Goal: Communication & Community: Answer question/provide support

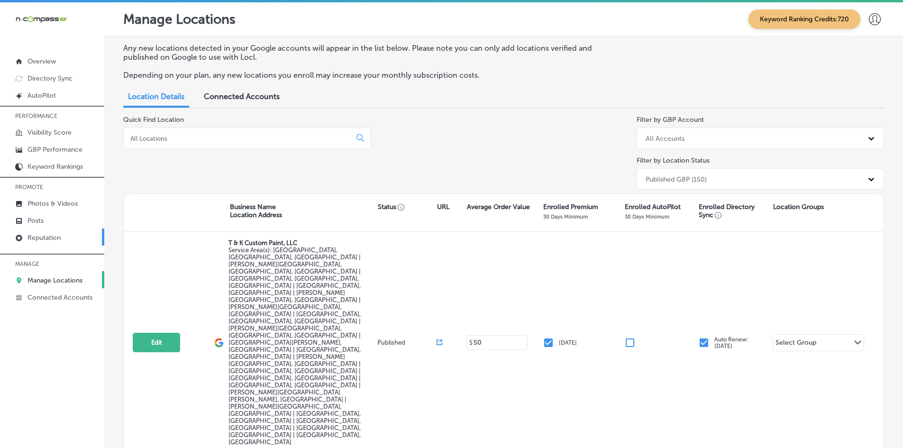
click at [46, 240] on p "Reputation" at bounding box center [43, 238] width 33 height 8
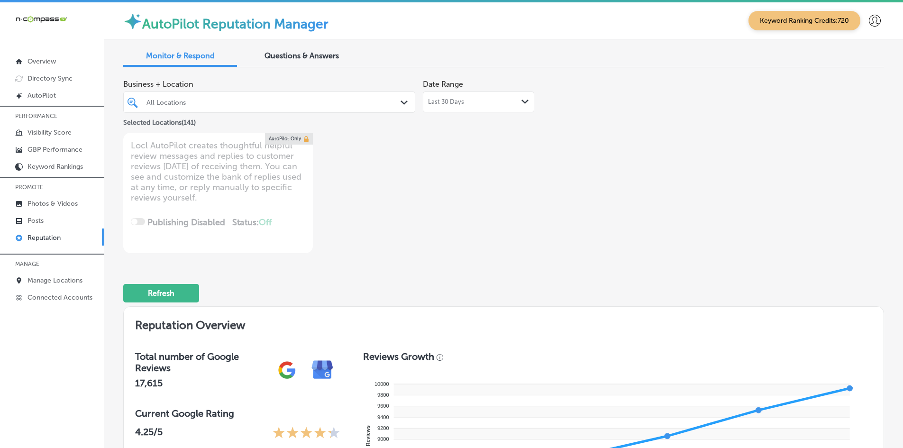
click at [503, 208] on div "Business + Location All Locations Path Created with Sketch. Selected Locations …" at bounding box center [351, 164] width 456 height 178
click at [232, 117] on div "Selected Locations ( 141 )" at bounding box center [269, 121] width 292 height 12
click at [233, 106] on div "All Locations" at bounding box center [273, 102] width 255 height 8
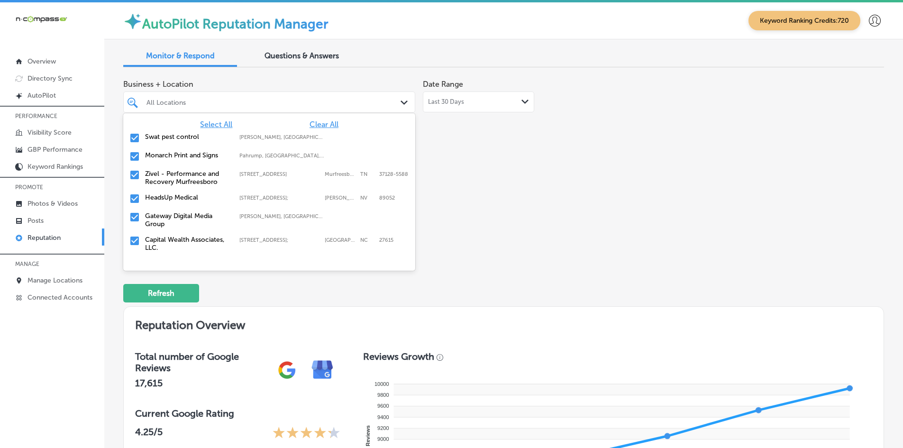
click at [329, 120] on span "Clear All" at bounding box center [323, 124] width 29 height 9
type textarea "x"
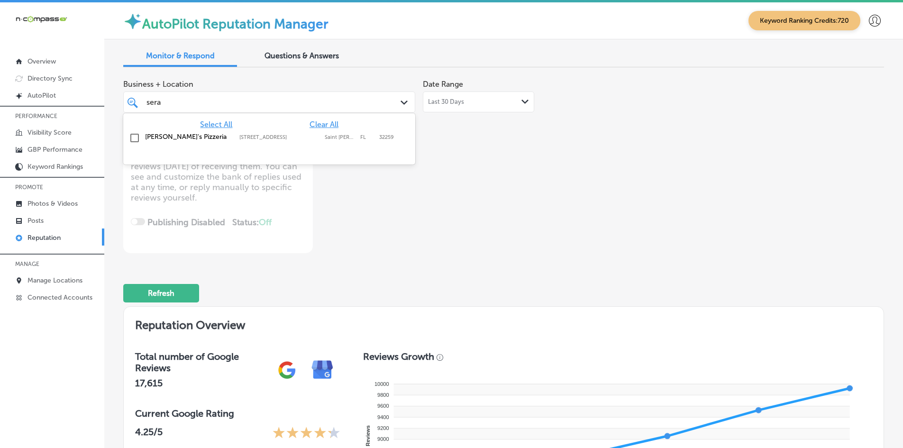
type input "seraf"
click at [248, 134] on div "[PERSON_NAME]'s Pizzeria [STREET_ADDRESS][PERSON_NAME] [STREET_ADDRESS][PERSON_…" at bounding box center [251, 137] width 212 height 8
type textarea "x"
type input "seraf"
click at [415, 226] on div "Business + Location option [STREET_ADDRESS]. option [STREET_ADDRESS]. 2 results…" at bounding box center [351, 164] width 456 height 178
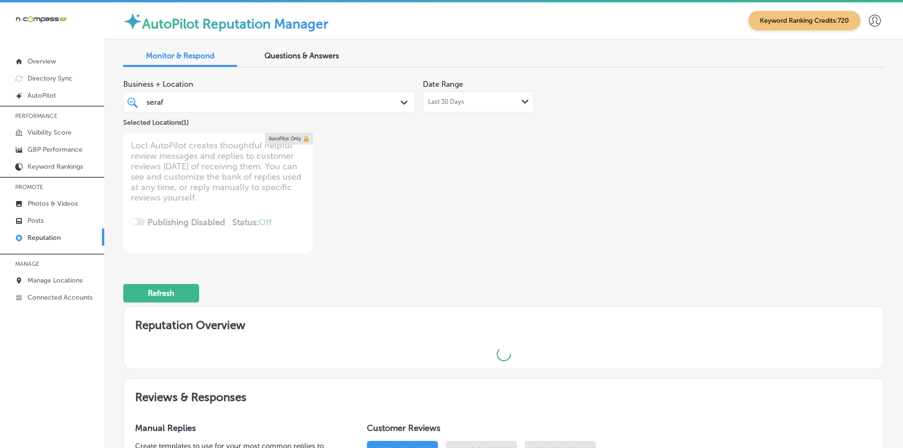
type textarea "x"
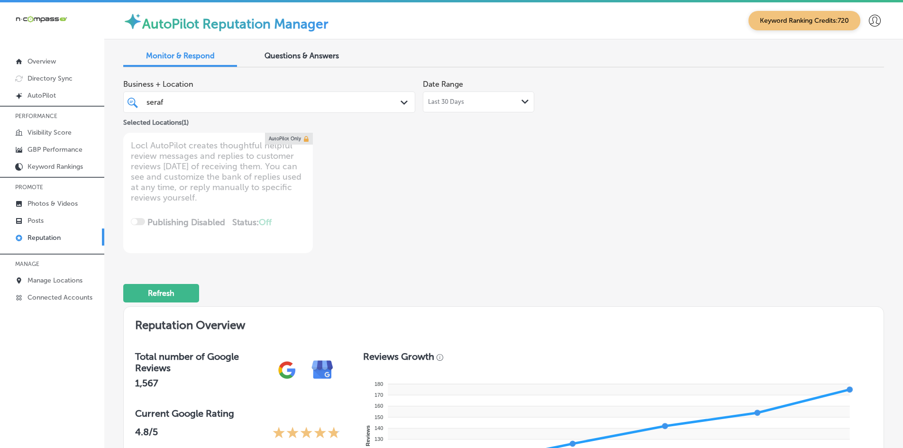
click at [191, 100] on div "seraf seraf" at bounding box center [256, 102] width 223 height 13
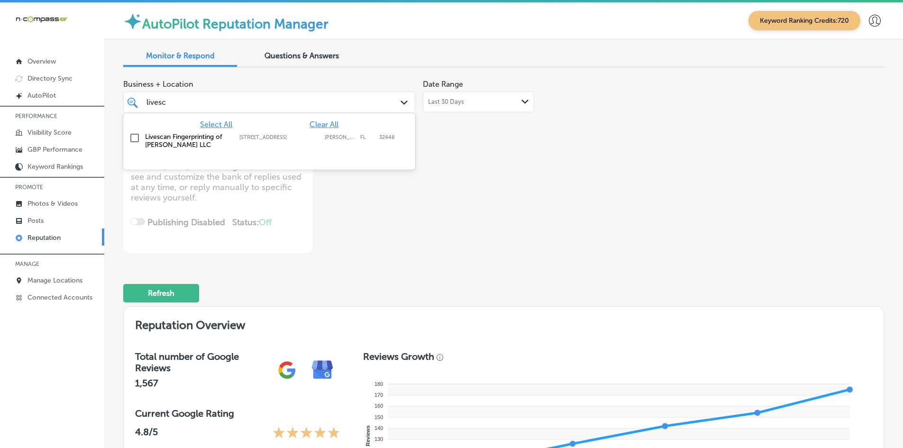
type input "livesca"
click at [174, 134] on label "Livescan Fingerprinting of [PERSON_NAME] LLC" at bounding box center [187, 141] width 85 height 16
type textarea "x"
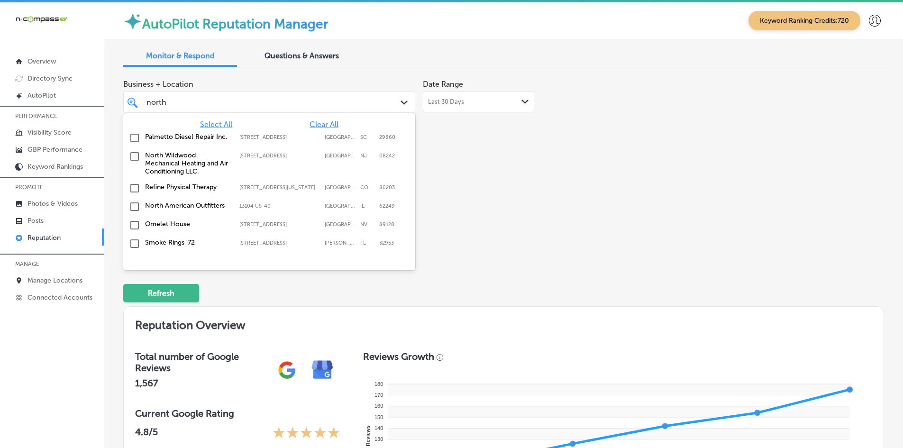
type input "north a"
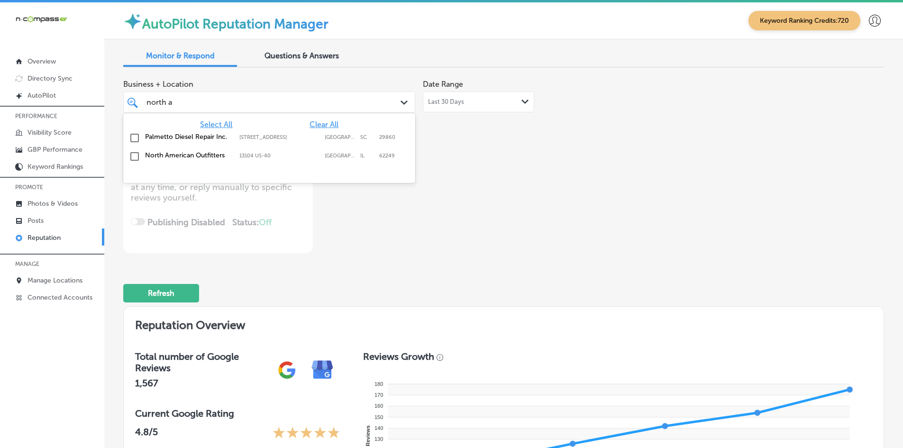
click at [170, 154] on label "North American Outfitters" at bounding box center [187, 155] width 85 height 8
type textarea "x"
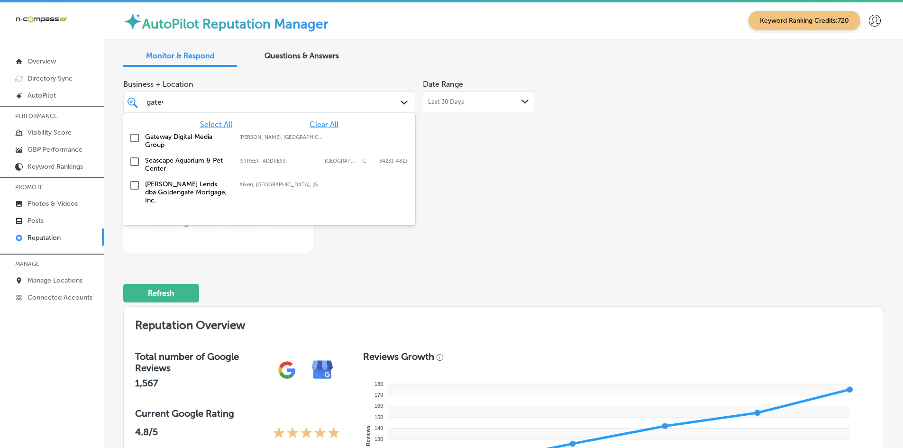
type input "gatewa"
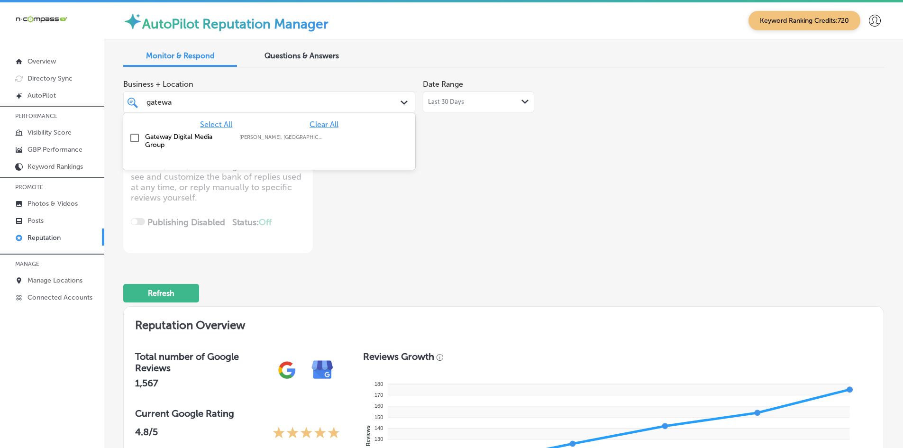
click at [169, 155] on div at bounding box center [269, 162] width 292 height 15
click at [163, 144] on label "Gateway Digital Media Group" at bounding box center [187, 141] width 85 height 16
type textarea "x"
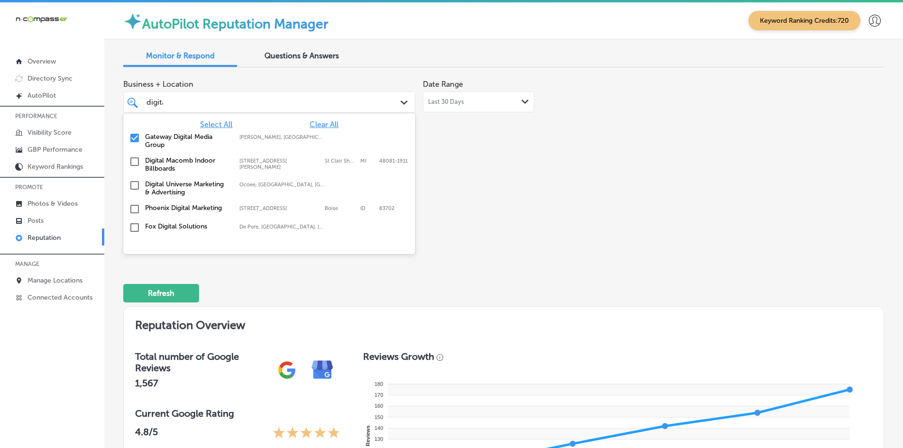
type input "digital"
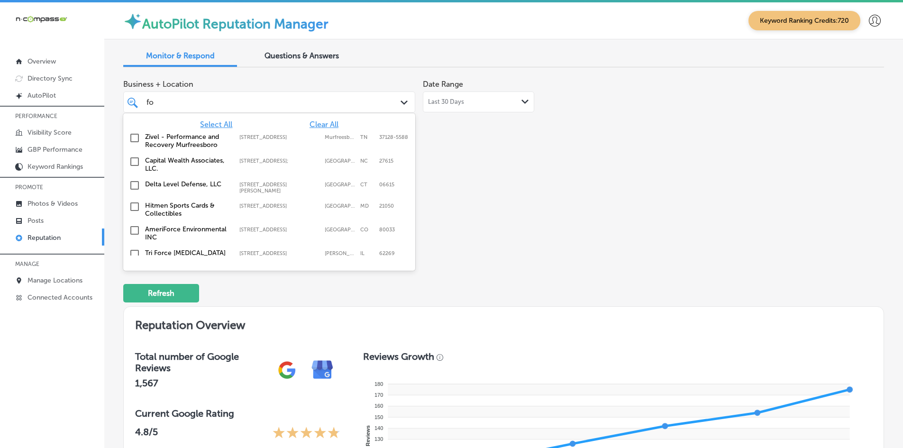
type input "fox"
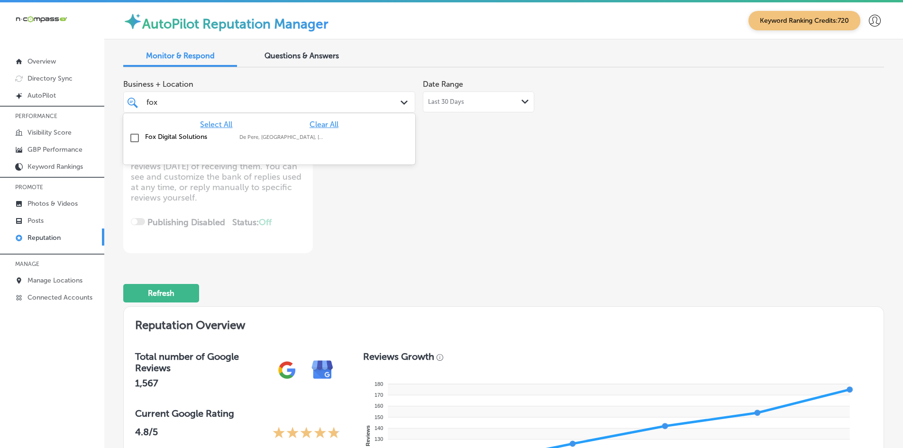
click at [162, 135] on label "Fox Digital Solutions" at bounding box center [187, 137] width 85 height 8
type textarea "x"
type input "esmeral"
click at [165, 136] on label "[PERSON_NAME] RDHAP" at bounding box center [187, 137] width 85 height 8
type textarea "x"
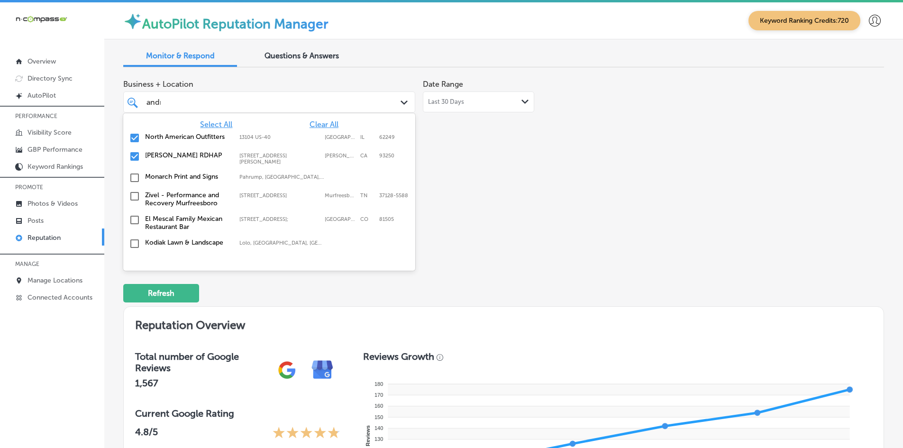
type input "[PERSON_NAME]"
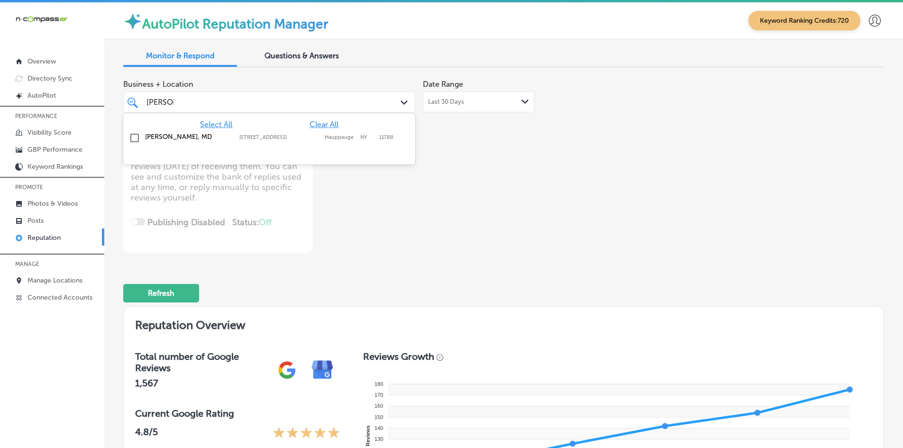
click at [177, 139] on label "[PERSON_NAME], MD" at bounding box center [187, 137] width 85 height 8
type textarea "x"
type input "[PERSON_NAME]"
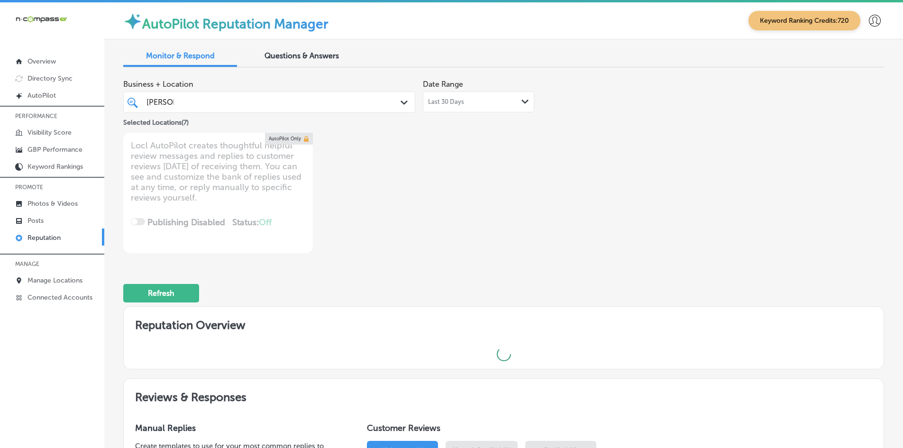
click at [468, 215] on div "Business + Location [PERSON_NAME] Path Created with Sketch. Selected Locations …" at bounding box center [351, 164] width 456 height 178
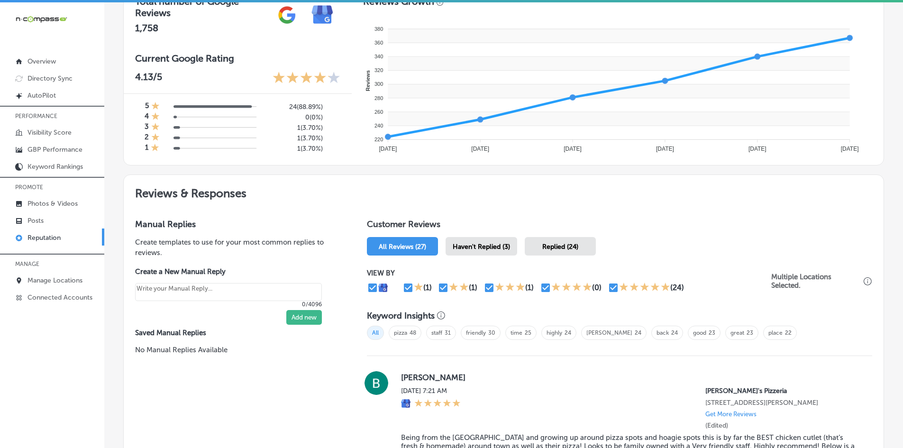
click at [471, 254] on div "Haven't Replied (3)" at bounding box center [481, 246] width 72 height 18
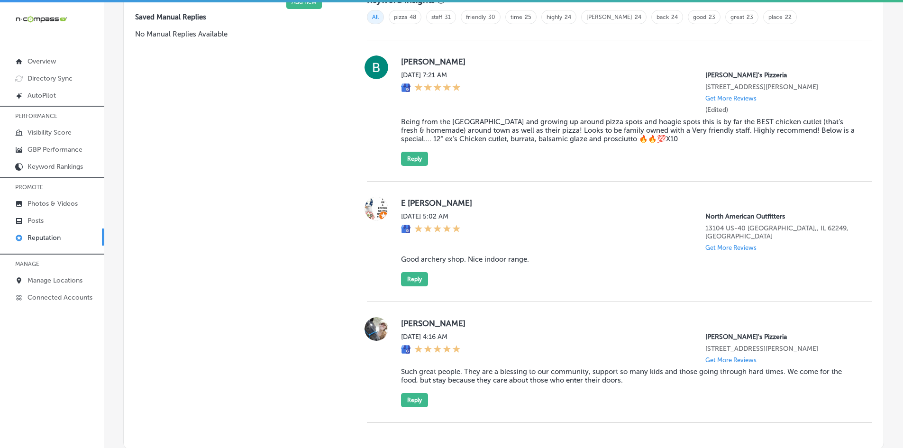
scroll to position [707, 0]
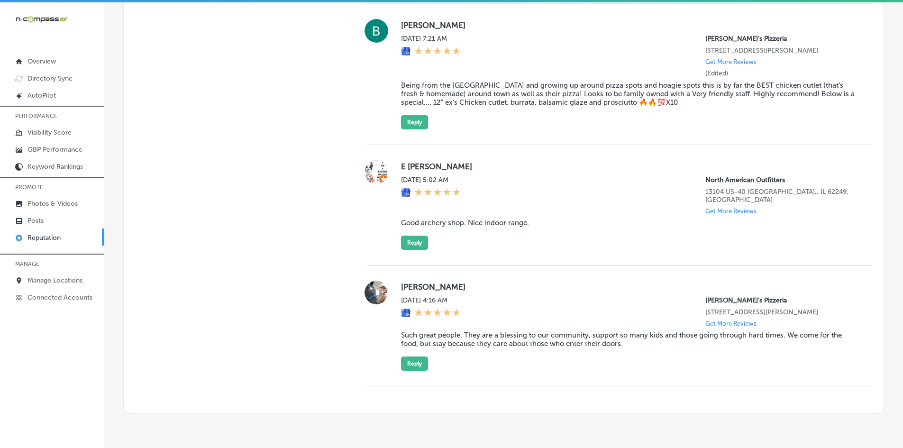
click at [450, 218] on blockquote "Good archery shop. Nice indoor range." at bounding box center [629, 222] width 456 height 9
click at [464, 336] on blockquote "Such great people. They are a blessing to our community, support so many kids a…" at bounding box center [629, 339] width 456 height 17
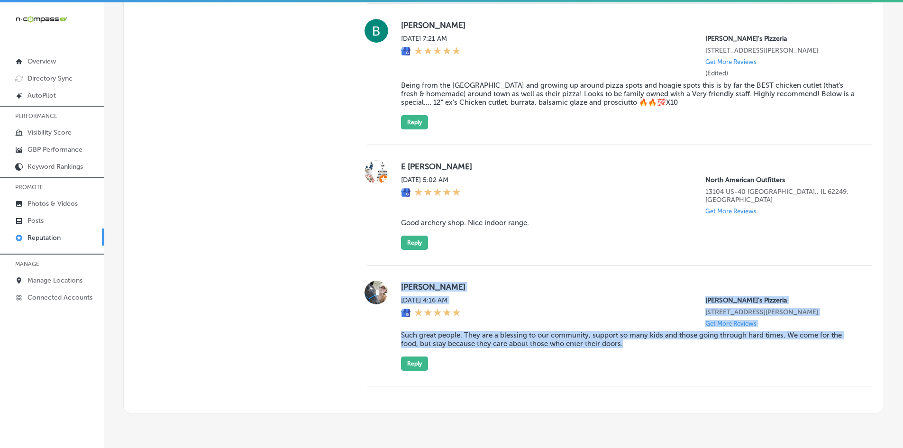
drag, startPoint x: 400, startPoint y: 278, endPoint x: 623, endPoint y: 336, distance: 230.7
click at [623, 336] on div "[PERSON_NAME] [DATE] 4:16 AM [PERSON_NAME]'s Pizzeria [STREET_ADDRESS][PERSON_N…" at bounding box center [629, 326] width 456 height 90
copy div "[PERSON_NAME] [DATE] 4:16 AM [PERSON_NAME]'s Pizzeria [STREET_ADDRESS][PERSON_N…"
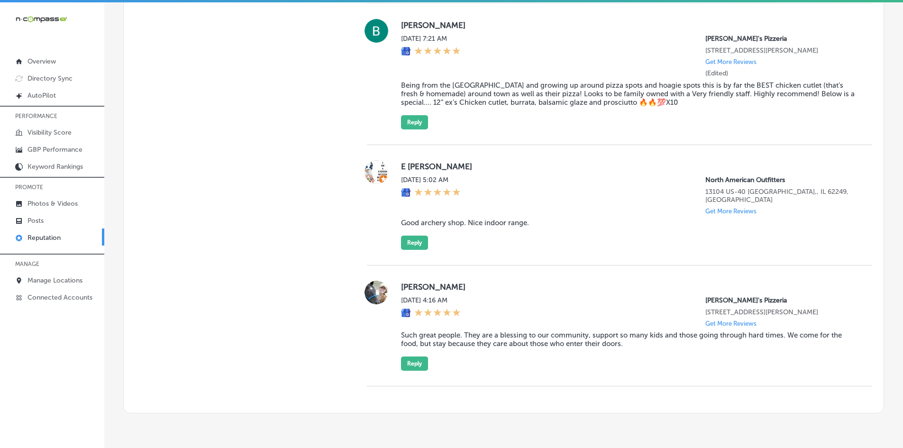
click at [362, 346] on div "Customer Reviews All Reviews (27) Haven't Replied (3) Replied (24) VIEW BY (0) …" at bounding box center [619, 133] width 528 height 557
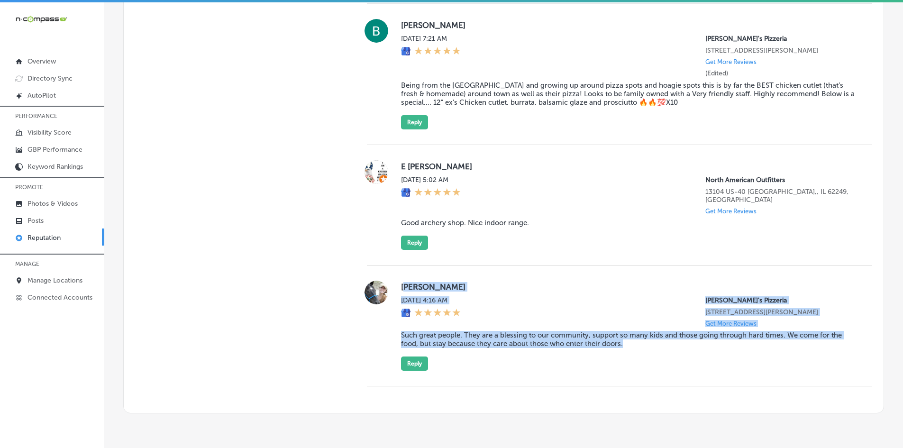
drag, startPoint x: 627, startPoint y: 340, endPoint x: 403, endPoint y: 281, distance: 231.9
click at [403, 281] on div "[PERSON_NAME] [DATE] 4:16 AM [PERSON_NAME]'s Pizzeria [STREET_ADDRESS][PERSON_N…" at bounding box center [629, 326] width 456 height 90
click at [419, 359] on button "Reply" at bounding box center [414, 363] width 27 height 14
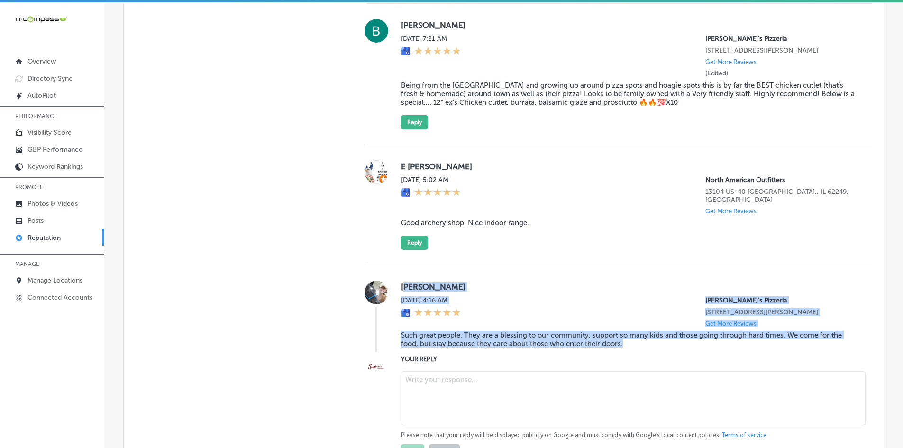
scroll to position [706, 0]
click at [446, 381] on textarea at bounding box center [633, 399] width 464 height 54
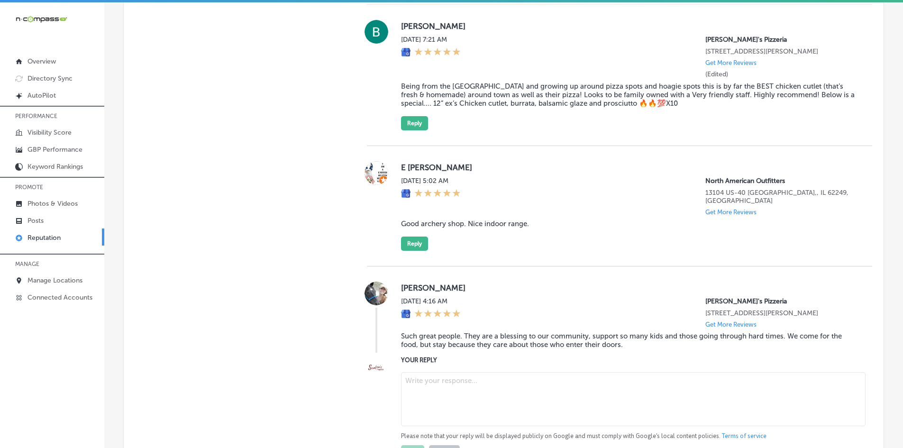
type textarea "x"
paste textarea "Thank you so much for the kind words, [PERSON_NAME]! We're truly humbled by you…"
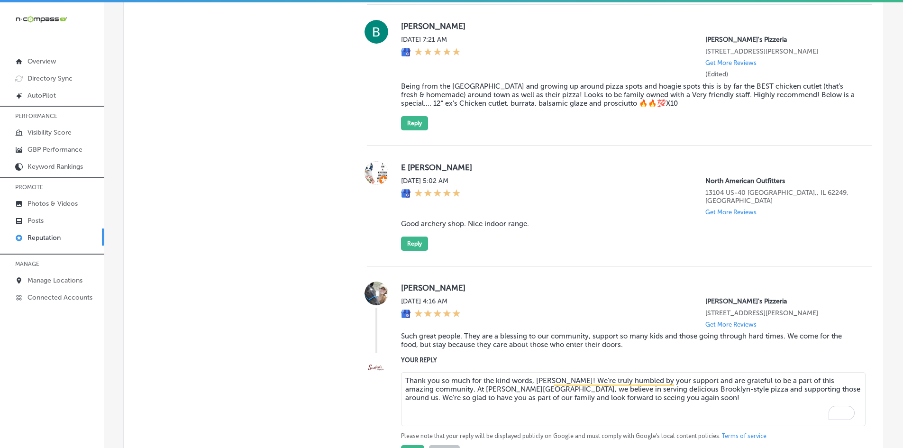
click at [649, 388] on textarea "Thank you so much for the kind words, [PERSON_NAME]! We're truly humbled by you…" at bounding box center [633, 399] width 464 height 54
drag, startPoint x: 649, startPoint y: 391, endPoint x: 383, endPoint y: 376, distance: 265.8
click at [382, 375] on div "YOUR REPLY Thank you so much for the kind words, [PERSON_NAME]! We're truly hum…" at bounding box center [619, 407] width 505 height 104
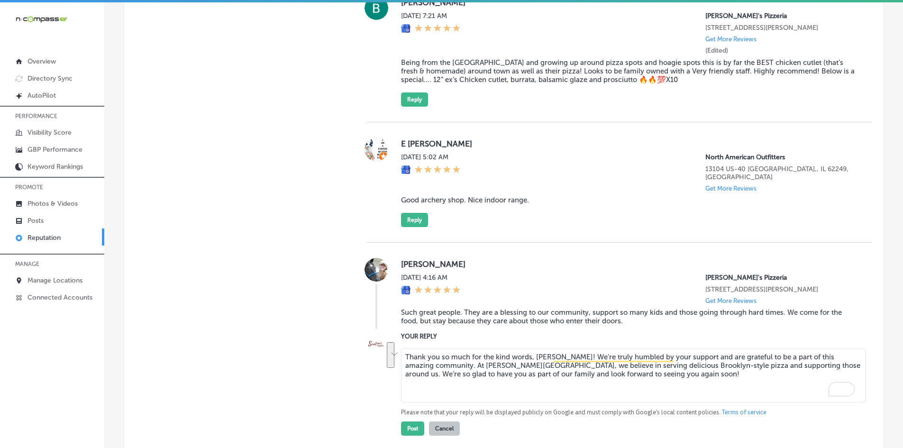
scroll to position [754, 0]
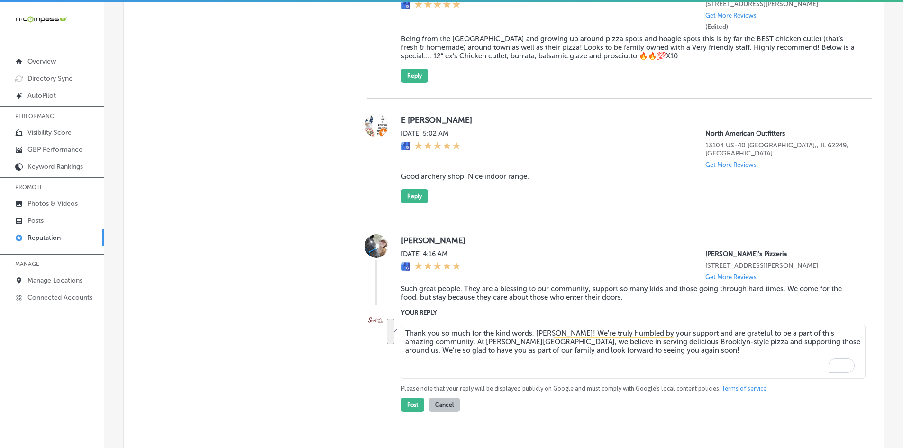
click at [572, 357] on textarea "Thank you so much for the kind words, [PERSON_NAME]! We're truly humbled by you…" at bounding box center [633, 352] width 464 height 54
click at [646, 347] on textarea "Thank you so much for the kind words, [PERSON_NAME]! We're truly humbled by you…" at bounding box center [633, 352] width 464 height 54
type textarea "Thank you so much for the kind words, [PERSON_NAME]! We're truly humbled by you…"
click at [403, 406] on div "[PERSON_NAME] [DATE] 4:16 AM [PERSON_NAME]'s Pizzeria [STREET_ADDRESS][PERSON_N…" at bounding box center [619, 325] width 505 height 213
click at [407, 398] on button "Post" at bounding box center [412, 405] width 23 height 14
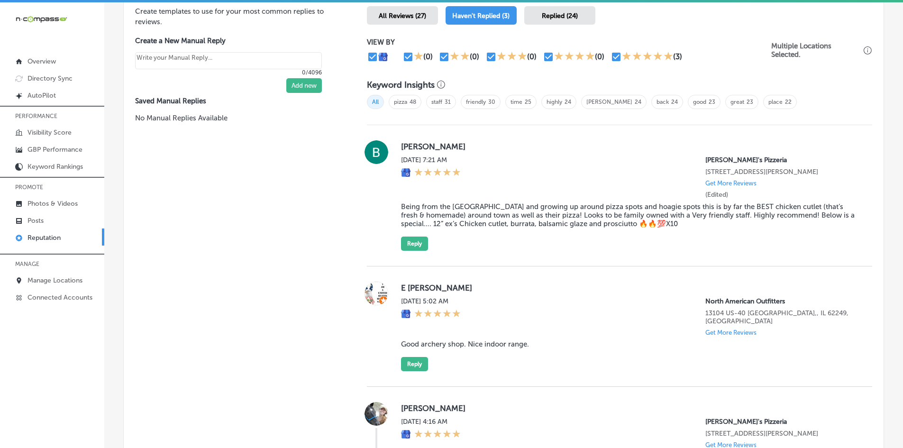
scroll to position [564, 0]
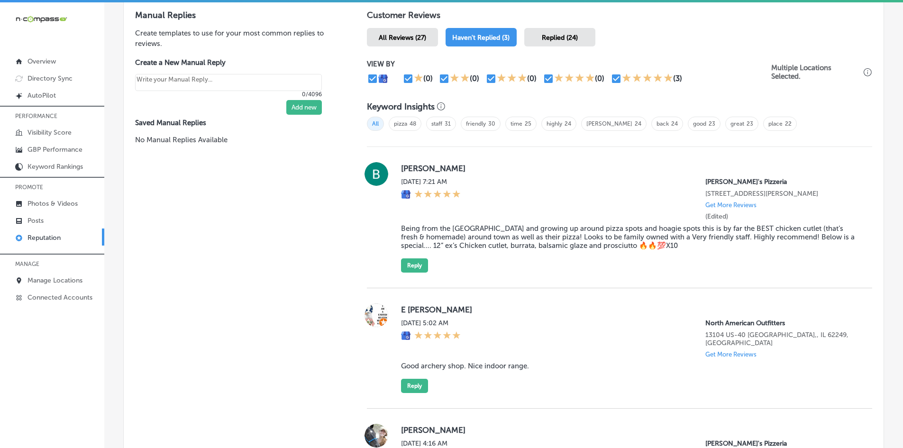
type textarea "x"
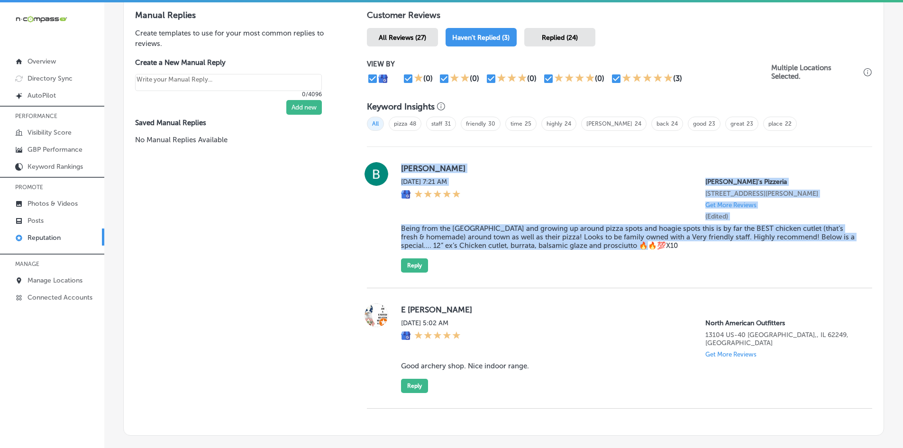
drag, startPoint x: 397, startPoint y: 165, endPoint x: 695, endPoint y: 246, distance: 309.4
click at [695, 246] on div "[PERSON_NAME][DATE] 7:21 AM [PERSON_NAME]'s Pizzeria [STREET_ADDRESS][PERSON_NA…" at bounding box center [619, 217] width 505 height 110
copy div "[PERSON_NAME][DATE] 7:21 AM [PERSON_NAME]'s Pizzeria [STREET_ADDRESS][PERSON_NA…"
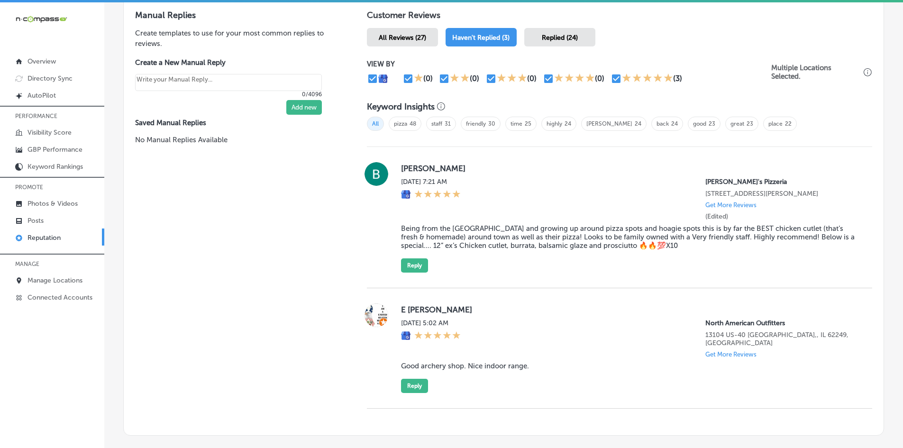
click at [429, 235] on blockquote "Being from the [GEOGRAPHIC_DATA] and growing up around pizza spots and hoagie s…" at bounding box center [629, 237] width 456 height 26
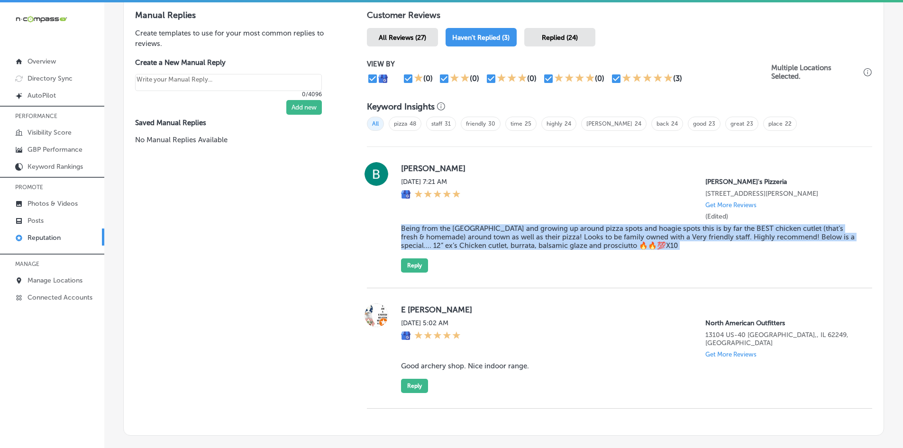
click at [429, 235] on blockquote "Being from the [GEOGRAPHIC_DATA] and growing up around pizza spots and hoagie s…" at bounding box center [629, 237] width 456 height 26
click at [700, 245] on blockquote "Being from the [GEOGRAPHIC_DATA] and growing up around pizza spots and hoagie s…" at bounding box center [629, 237] width 456 height 26
drag, startPoint x: 695, startPoint y: 245, endPoint x: 398, endPoint y: 224, distance: 297.4
click at [398, 224] on div "[PERSON_NAME][DATE] 7:21 AM [PERSON_NAME]'s Pizzeria [STREET_ADDRESS][PERSON_NA…" at bounding box center [619, 217] width 505 height 110
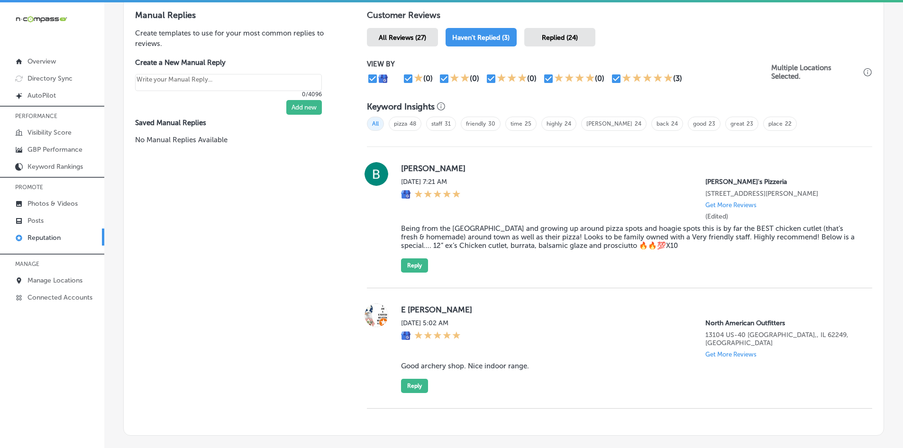
click at [370, 221] on div at bounding box center [376, 217] width 19 height 110
click at [401, 267] on button "Reply" at bounding box center [414, 265] width 27 height 14
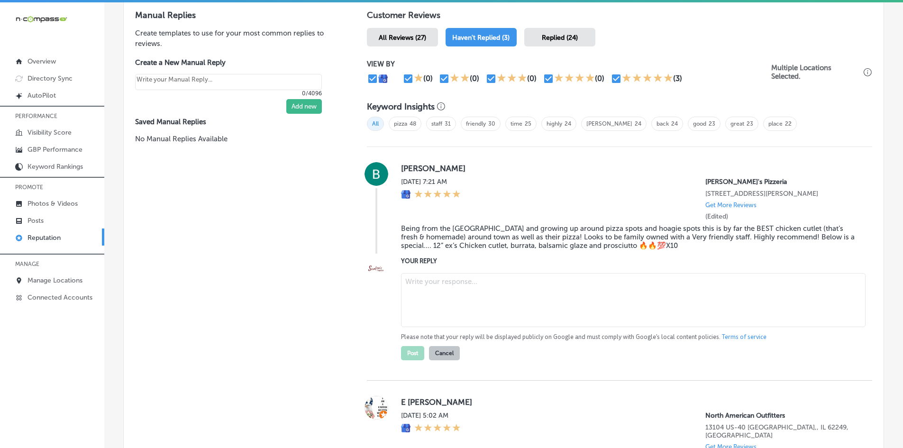
click at [436, 305] on textarea at bounding box center [633, 300] width 464 height 54
paste textarea "Thank you for the amazing review, [PERSON_NAME]! We're so glad to hear you love…"
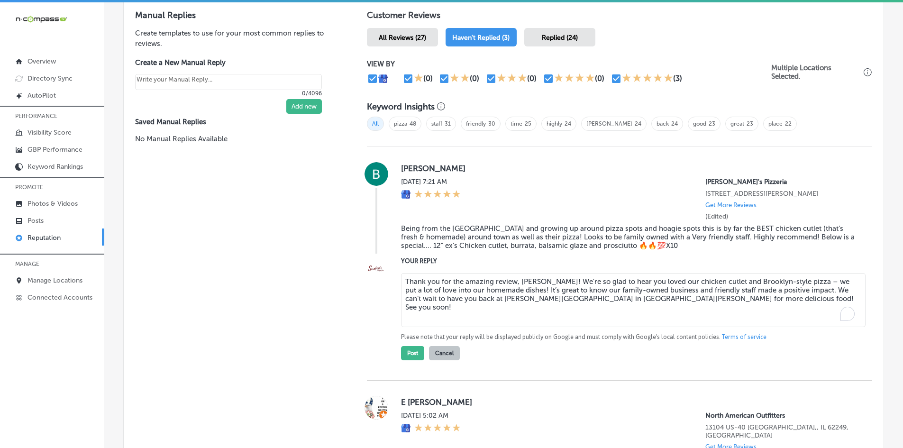
click at [469, 282] on textarea "Thank you for the amazing review, [PERSON_NAME]! We're so glad to hear you love…" at bounding box center [633, 300] width 464 height 54
drag, startPoint x: 538, startPoint y: 282, endPoint x: 696, endPoint y: 299, distance: 158.7
click at [696, 299] on textarea "Thank you for the amazing review, [PERSON_NAME]! We're so glad to hear you love…" at bounding box center [633, 300] width 464 height 54
click at [700, 303] on textarea "Thank you for the amazing review, [PERSON_NAME]! We're so glad to hear you love…" at bounding box center [633, 300] width 464 height 54
drag, startPoint x: 700, startPoint y: 303, endPoint x: 405, endPoint y: 271, distance: 297.4
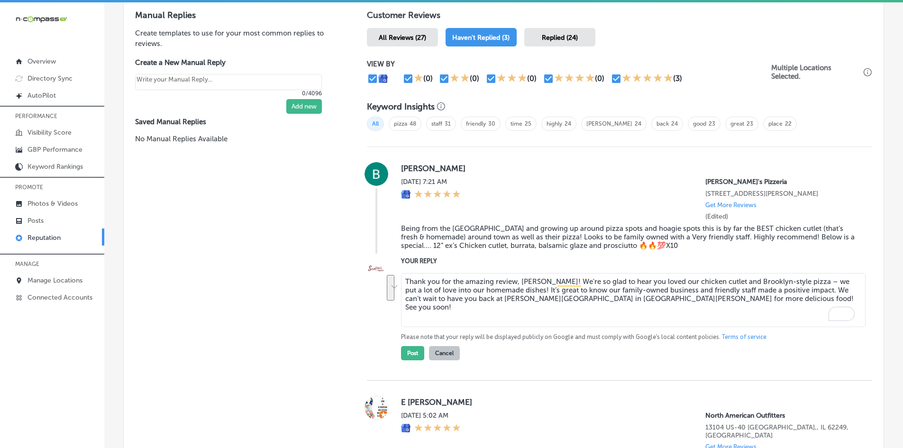
click at [405, 271] on div "Thank you for the amazing review, [PERSON_NAME]! We're so glad to hear you love…" at bounding box center [629, 314] width 456 height 91
click at [617, 293] on textarea "Thank you for the amazing review, [PERSON_NAME]! We're so glad to hear you love…" at bounding box center [633, 300] width 464 height 54
type textarea "Thank you for the amazing review, [PERSON_NAME]! We're so glad to hear you love…"
click at [401, 355] on button "Post" at bounding box center [412, 353] width 23 height 14
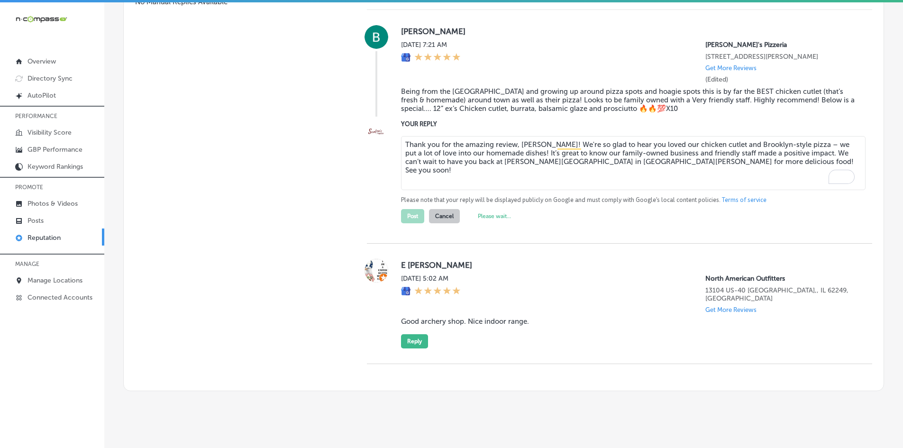
scroll to position [708, 0]
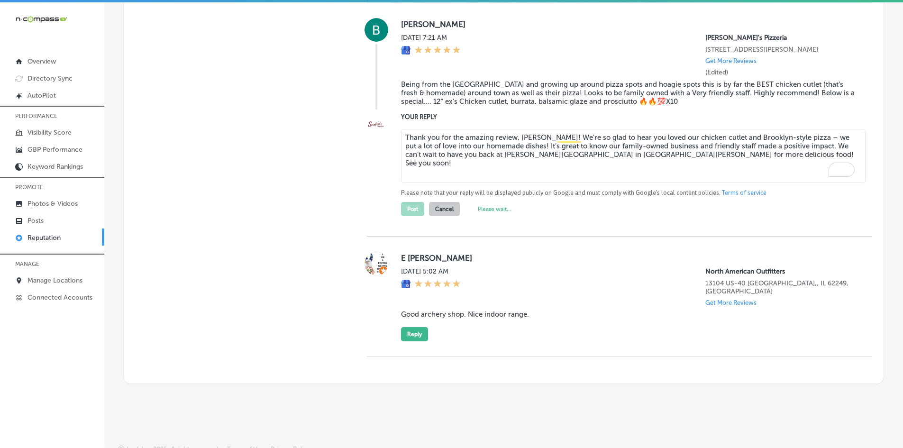
type textarea "x"
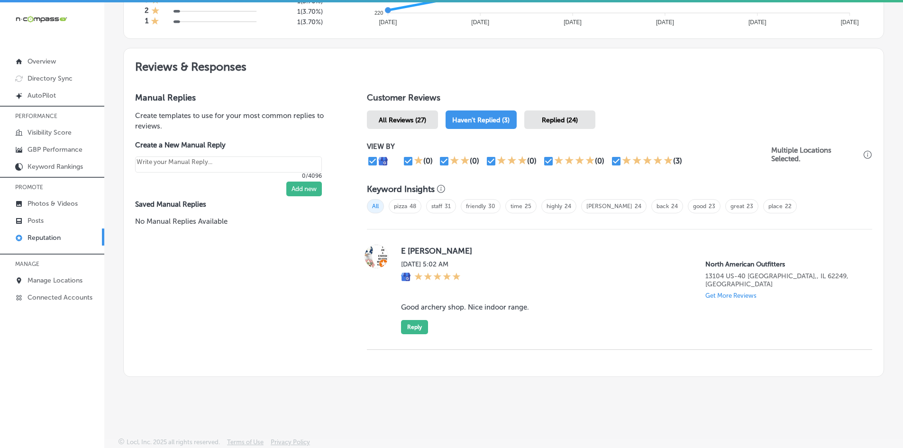
scroll to position [473, 0]
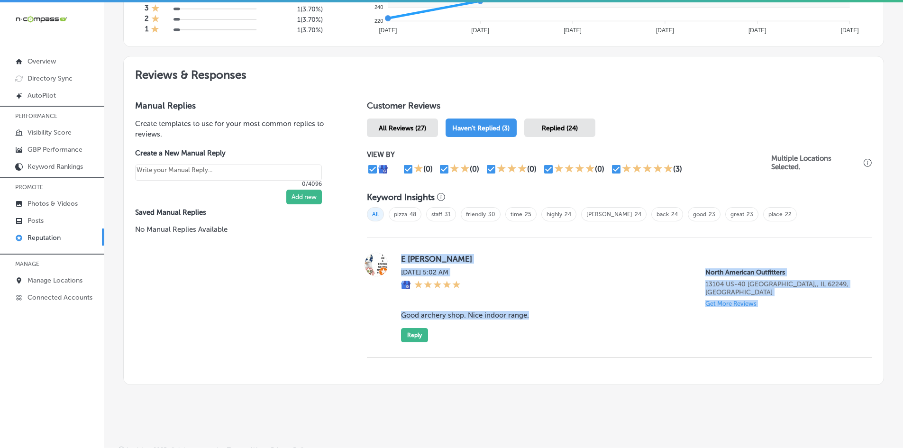
drag, startPoint x: 396, startPoint y: 257, endPoint x: 527, endPoint y: 310, distance: 140.9
click at [527, 310] on div "E [PERSON_NAME] [DATE] 5:02 AM North American Outfitters 13104 US-[GEOGRAPHIC_D…" at bounding box center [619, 298] width 505 height 90
copy div "E [PERSON_NAME] [DATE] 5:02 AM North American Outfitters 13104 US-[GEOGRAPHIC_D…"
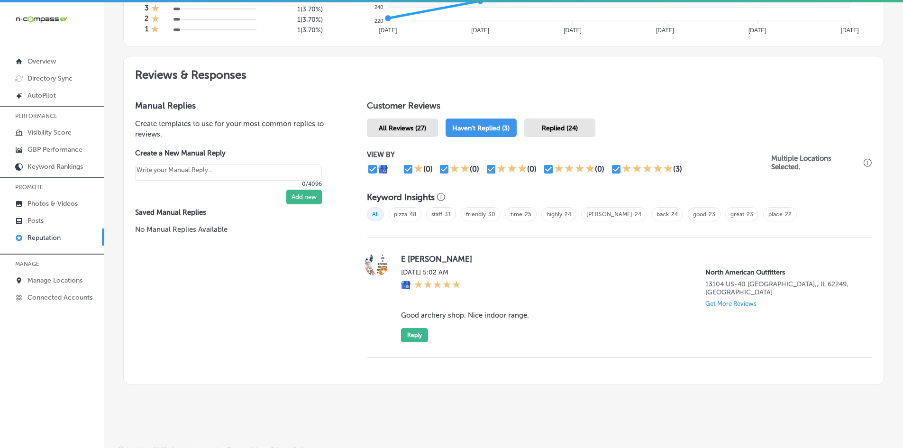
click at [361, 297] on div "Customer Reviews All Reviews (27) Haven't Replied (3) Replied (24) VIEW BY (0) …" at bounding box center [619, 236] width 528 height 295
click at [418, 328] on button "Reply" at bounding box center [414, 335] width 27 height 14
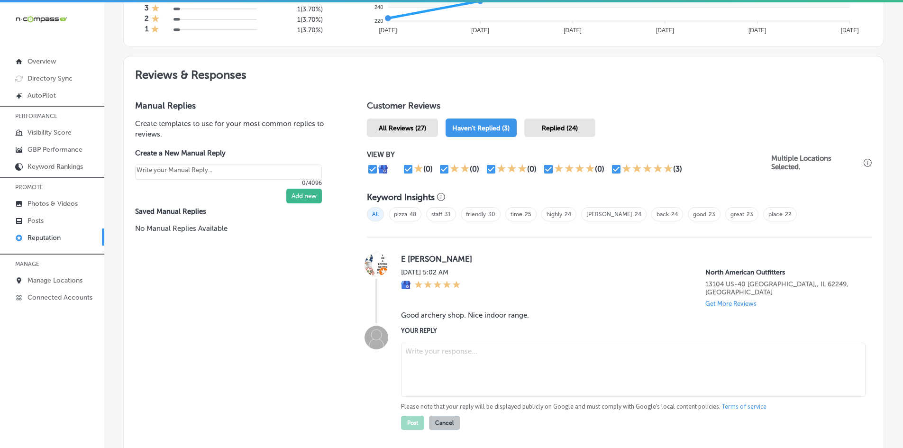
click at [441, 343] on textarea at bounding box center [633, 370] width 464 height 54
paste textarea "Thank you for the great review, E! We’re glad you enjoyed our archery shop and …"
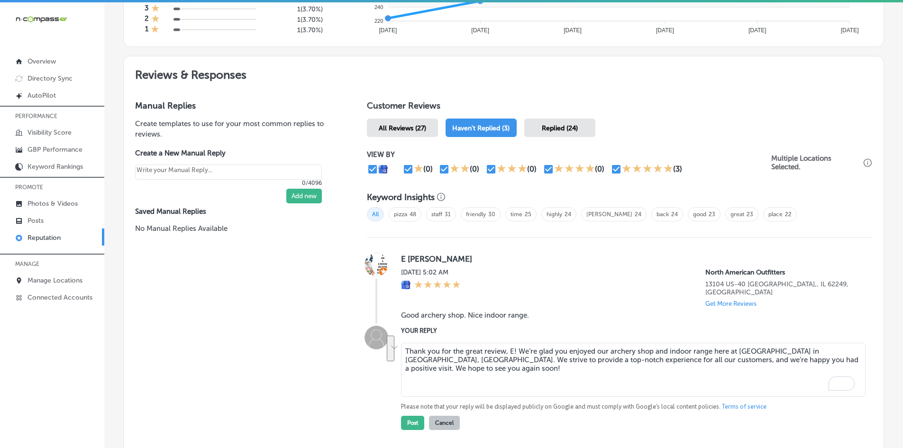
drag, startPoint x: 521, startPoint y: 346, endPoint x: 547, endPoint y: 364, distance: 31.0
click at [547, 364] on textarea "Thank you for the great review, E! We’re glad you enjoyed our archery shop and …" at bounding box center [633, 370] width 464 height 54
click at [545, 365] on textarea "Thank you for the great review, E! We’re glad you enjoyed our archery shop and …" at bounding box center [633, 370] width 464 height 54
click at [428, 359] on textarea "Thank you for the great review, E! We’re glad you enjoyed our archery shop and …" at bounding box center [633, 370] width 464 height 54
click at [456, 343] on textarea "Thank you for the great review, E! We’re glad you enjoyed our archery shop and …" at bounding box center [633, 370] width 464 height 54
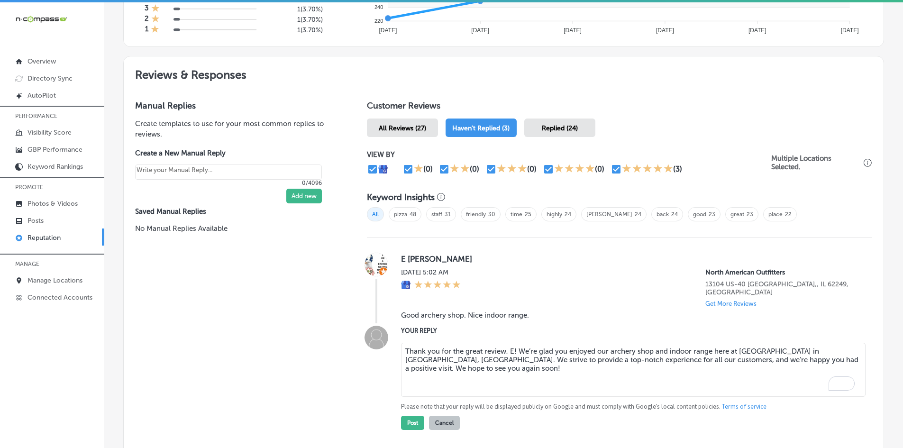
paste textarea "If you’re ever in the area again, feel free to bring your friends from [GEOGRAP…"
drag, startPoint x: 608, startPoint y: 363, endPoint x: 378, endPoint y: 340, distance: 231.0
click at [378, 340] on div "YOUR REPLY Thank you for the great review, E! We’re glad you enjoyed our archer…" at bounding box center [619, 378] width 505 height 104
click at [601, 382] on textarea "Thank you for the great review, E! We’re glad you enjoyed our archery shop and …" at bounding box center [633, 370] width 464 height 54
click at [586, 369] on textarea "Thank you for the great review, E! We’re glad you enjoyed our archery shop and …" at bounding box center [633, 370] width 464 height 54
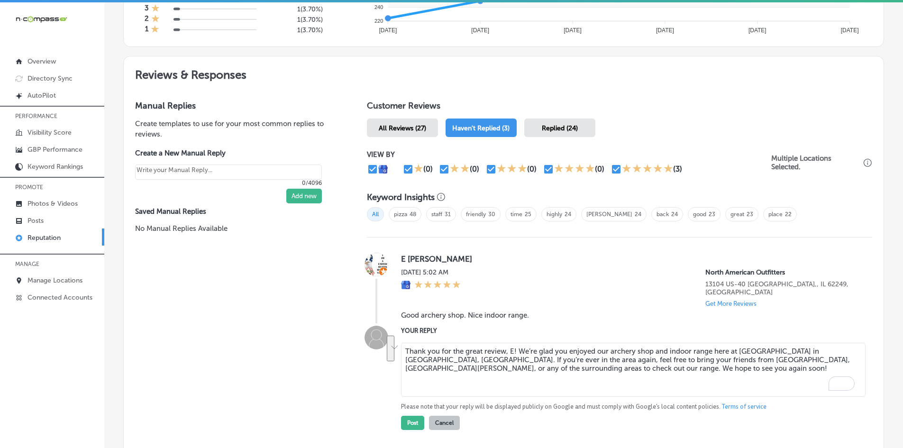
drag, startPoint x: 583, startPoint y: 361, endPoint x: 396, endPoint y: 333, distance: 189.2
click at [396, 333] on div "YOUR REPLY Thank you for the great review, E! We’re glad you enjoyed our archer…" at bounding box center [619, 378] width 505 height 104
type textarea "Thank you for the great review, E! We’re glad you enjoyed our archery shop and …"
click at [408, 416] on button "Post" at bounding box center [412, 423] width 23 height 14
type textarea "x"
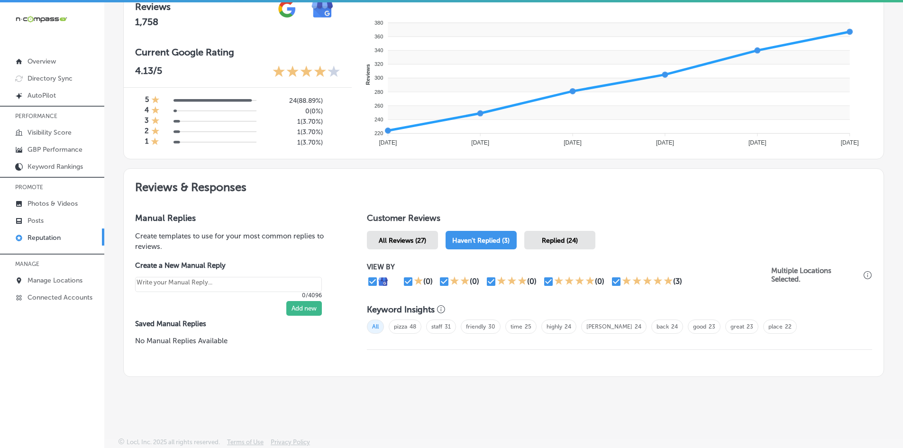
scroll to position [361, 0]
